Goal: Task Accomplishment & Management: Complete application form

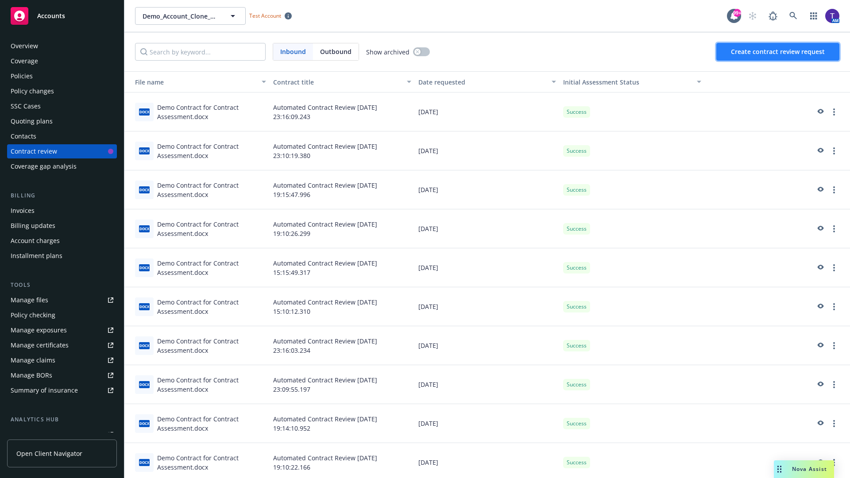
click at [778, 52] on span "Create contract review request" at bounding box center [778, 51] width 94 height 8
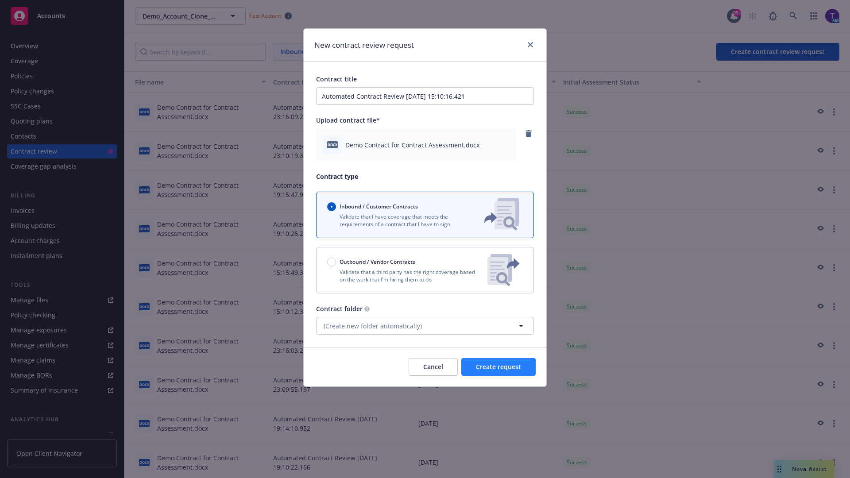
type input "Automated Contract Review 10-10-2025 15:10:16.421"
click at [498, 367] on span "Create request" at bounding box center [498, 367] width 45 height 8
